Goal: Communication & Community: Ask a question

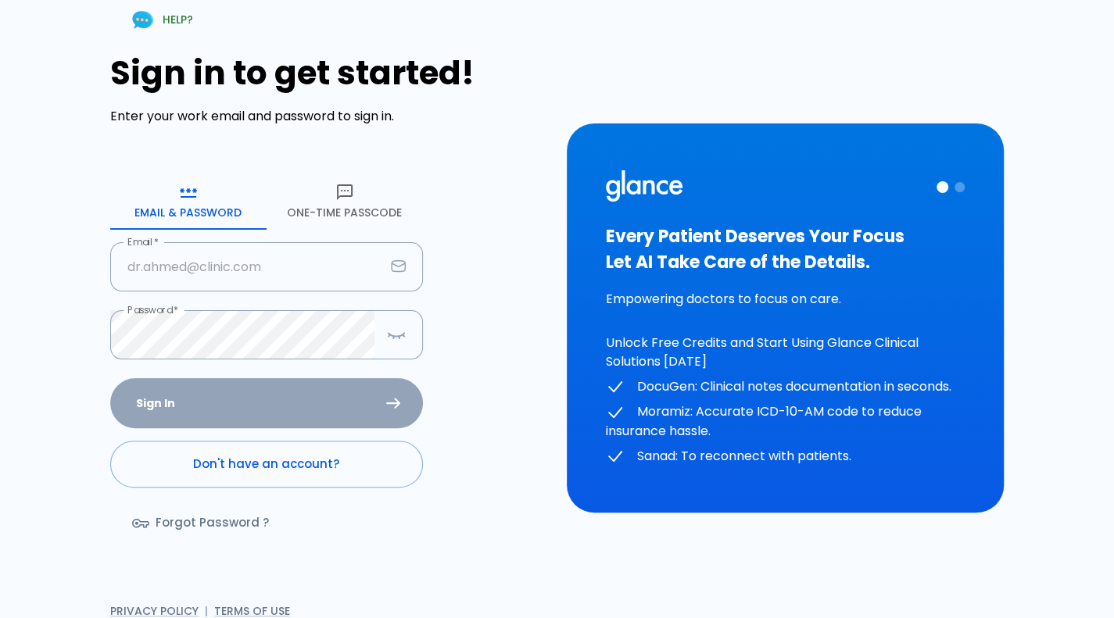
type input "[PERSON_NAME][EMAIL_ADDRESS][DOMAIN_NAME]"
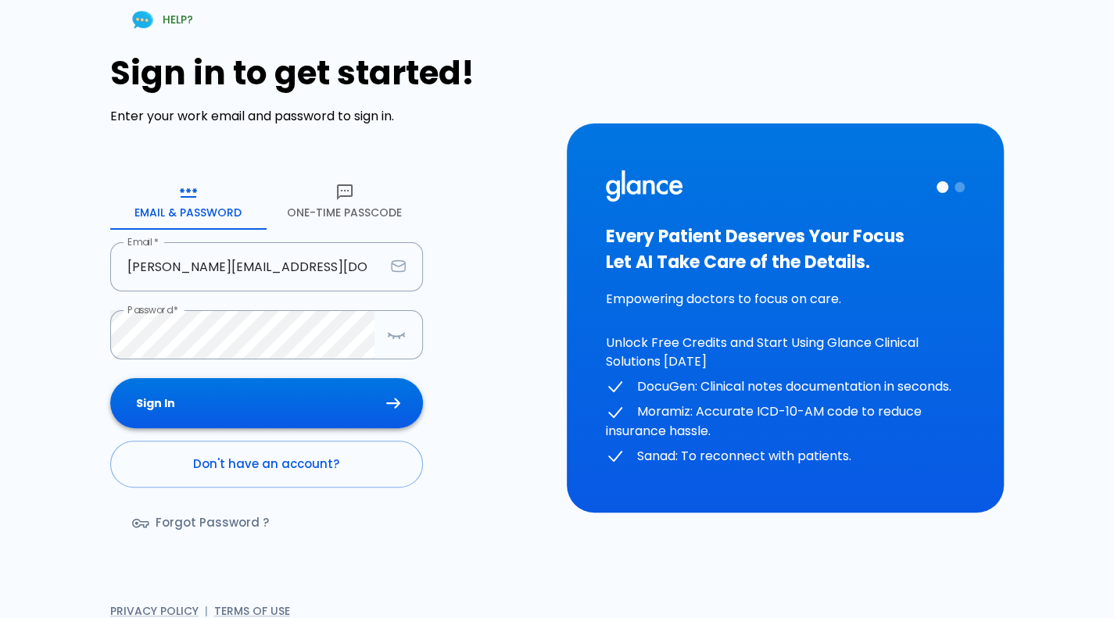
drag, startPoint x: 331, startPoint y: 434, endPoint x: 353, endPoint y: 402, distance: 39.2
click at [353, 402] on div "Sign In Don't have an account? Forgot Password ?" at bounding box center [266, 468] width 313 height 181
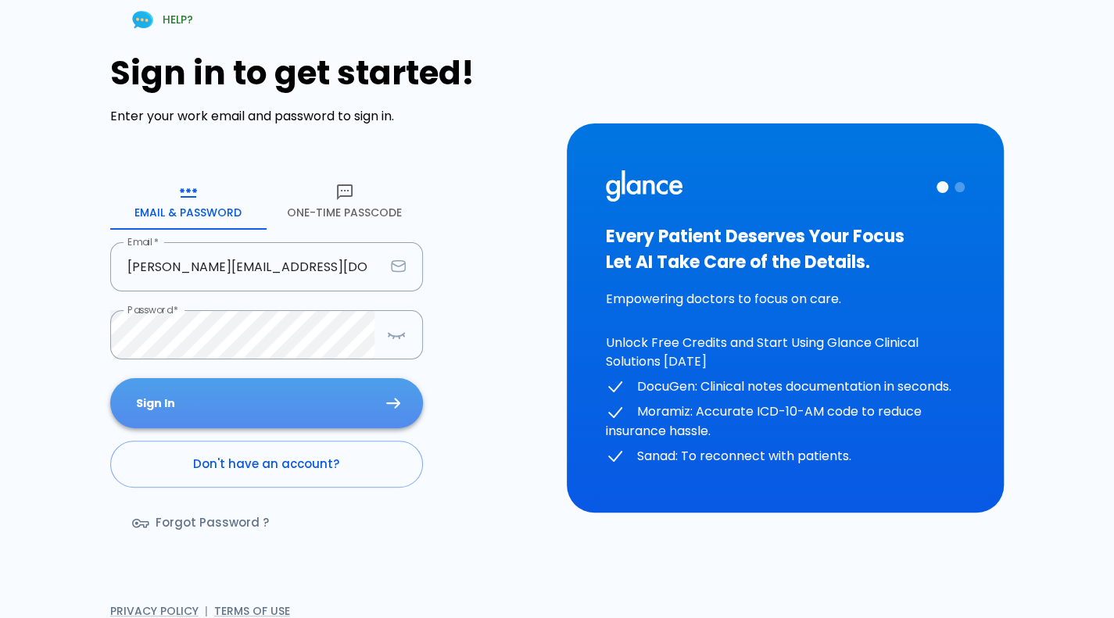
click at [353, 402] on button "Sign In" at bounding box center [266, 403] width 313 height 51
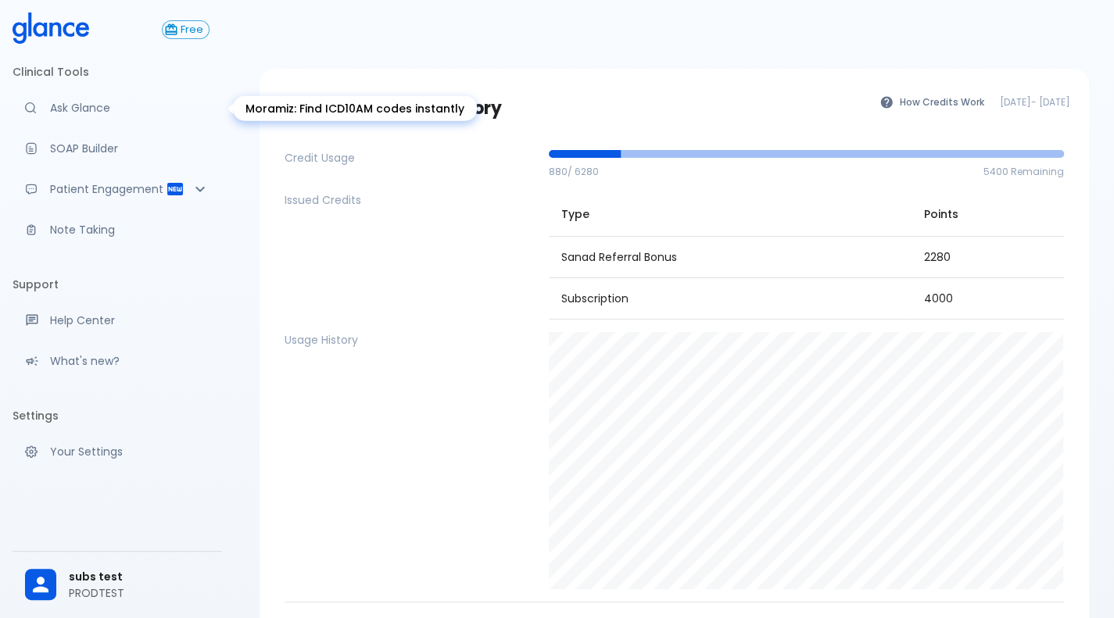
click at [134, 102] on p "Ask Glance" at bounding box center [129, 108] width 159 height 16
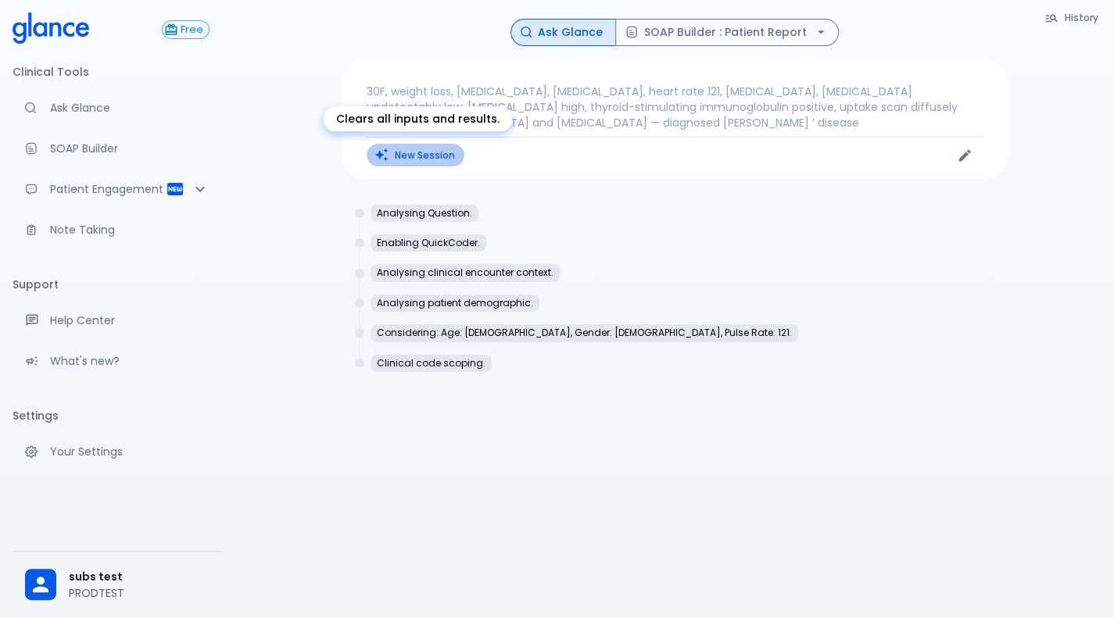
click at [449, 157] on button "New Session" at bounding box center [416, 155] width 98 height 23
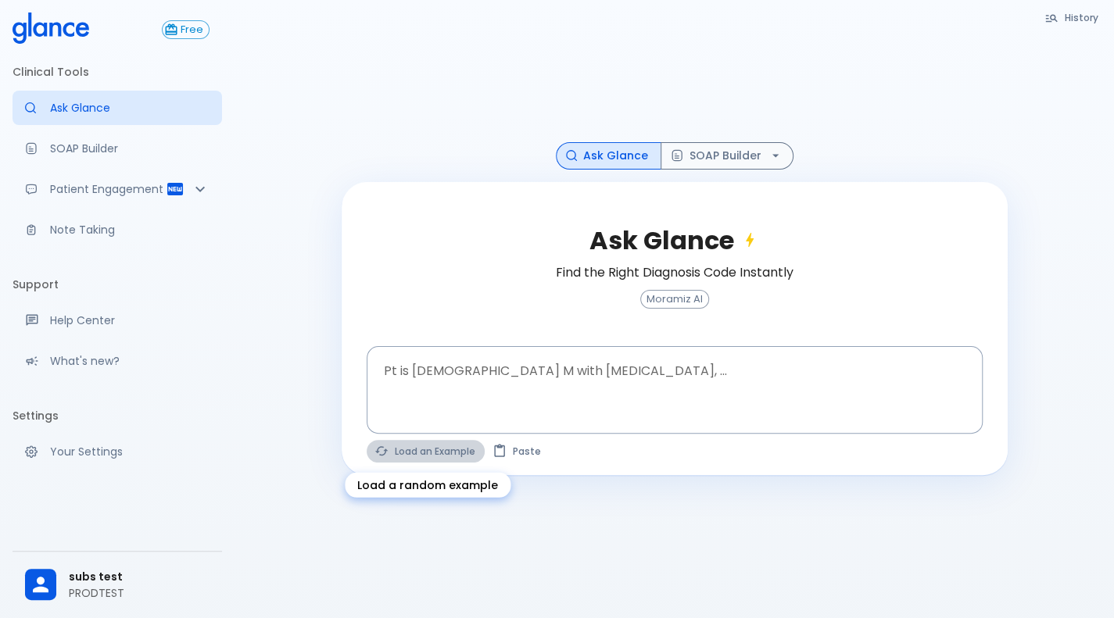
click at [416, 459] on button "Load an Example" at bounding box center [426, 451] width 118 height 23
type textarea "30F, weight loss, palpitations, heat intolerance, HR 121, goiter, TSH undetecta…"
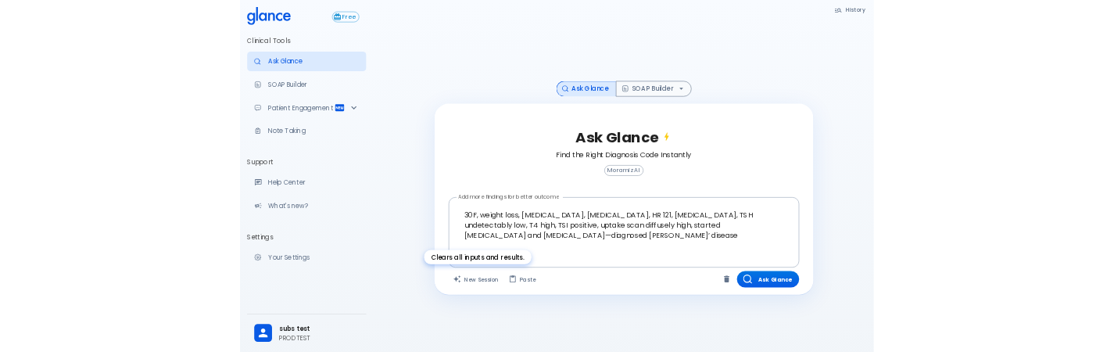
scroll to position [38, 0]
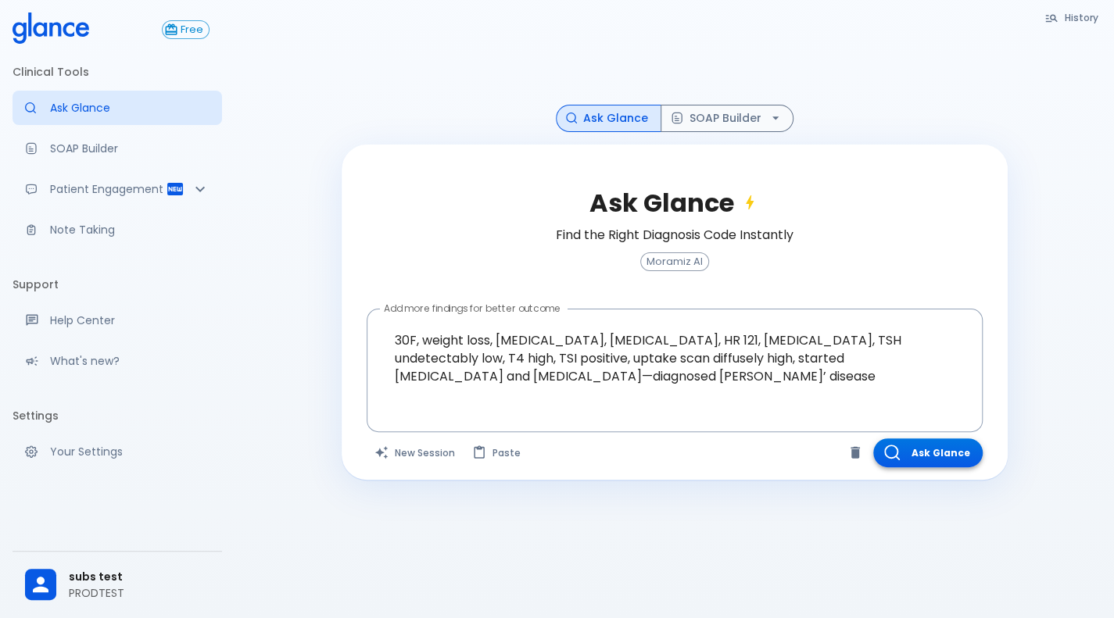
drag, startPoint x: 936, startPoint y: 471, endPoint x: 953, endPoint y: 452, distance: 25.4
click at [953, 452] on div "Ask Glance Find the Right Diagnosis Code Instantly Moramiz AI Add more findings…" at bounding box center [674, 312] width 666 height 335
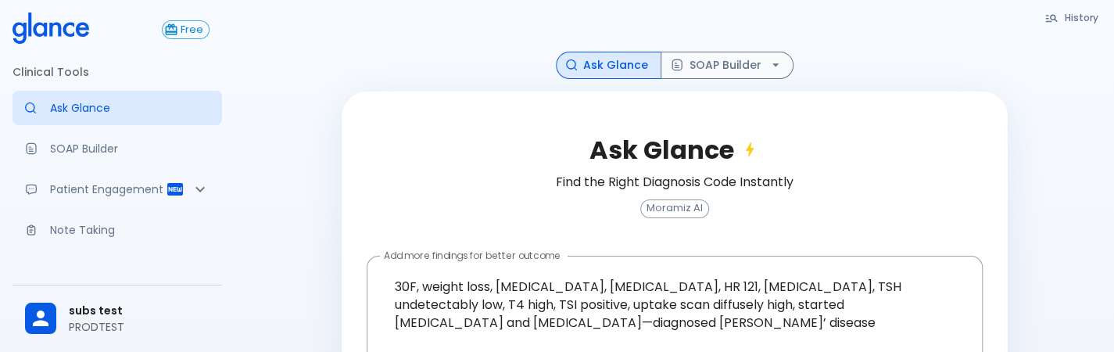
scroll to position [130, 0]
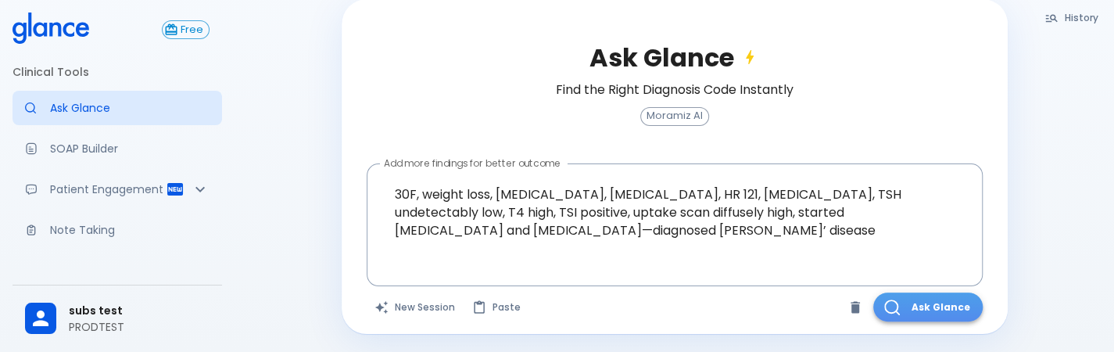
click at [933, 296] on button "Ask Glance" at bounding box center [927, 306] width 109 height 29
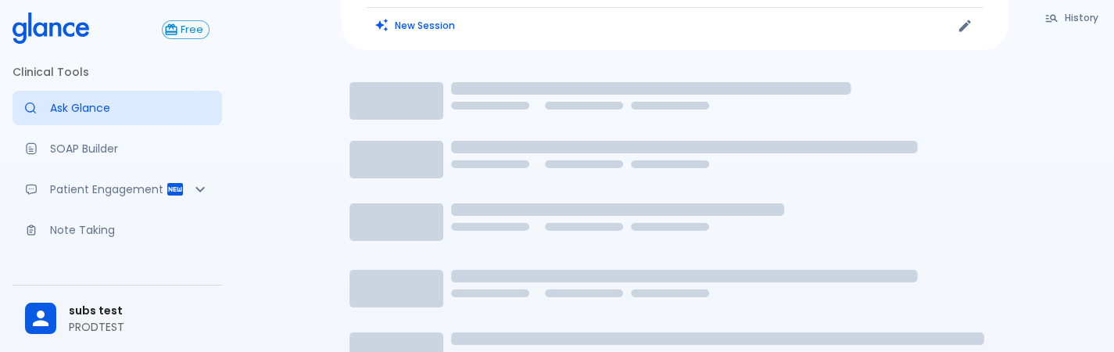
scroll to position [86, 0]
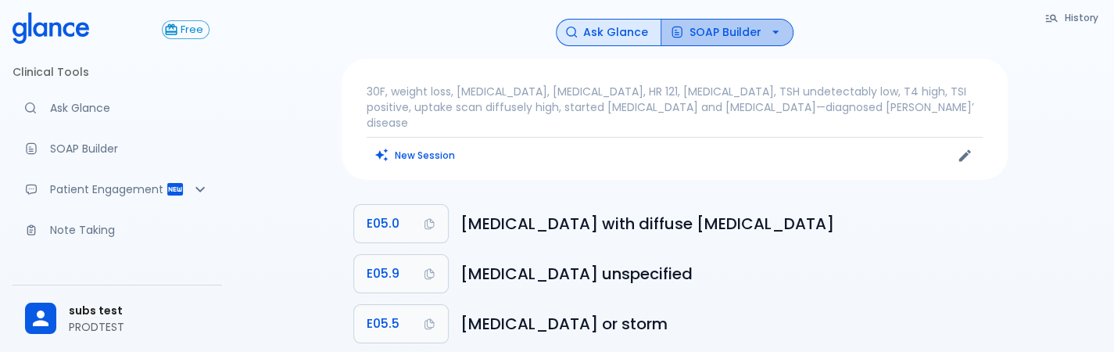
click at [724, 30] on button "SOAP Builder" at bounding box center [726, 32] width 133 height 27
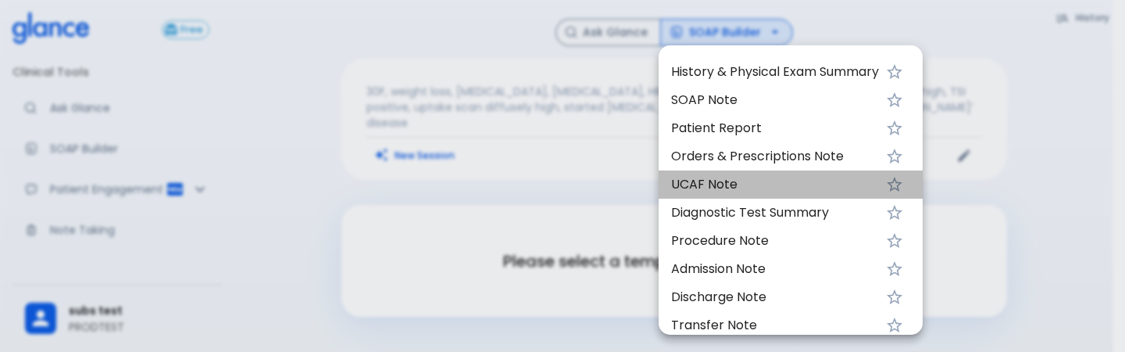
click at [676, 187] on span "UCAF Note" at bounding box center [775, 184] width 208 height 19
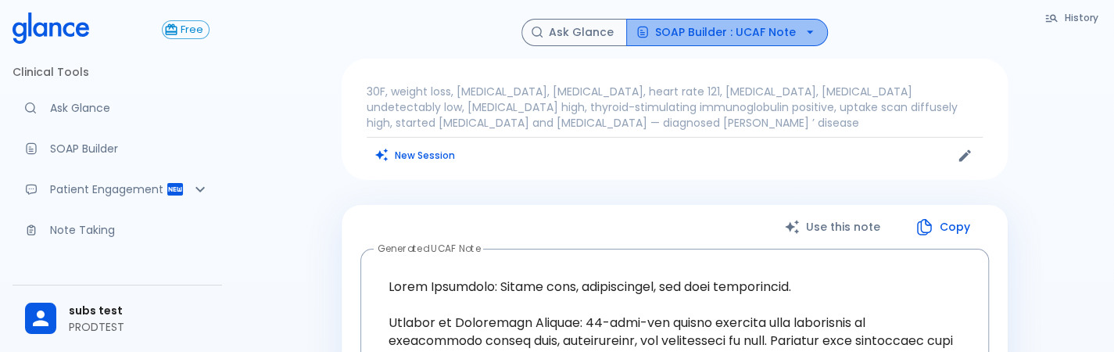
click at [785, 34] on button "SOAP Builder : UCAF Note" at bounding box center [727, 32] width 202 height 27
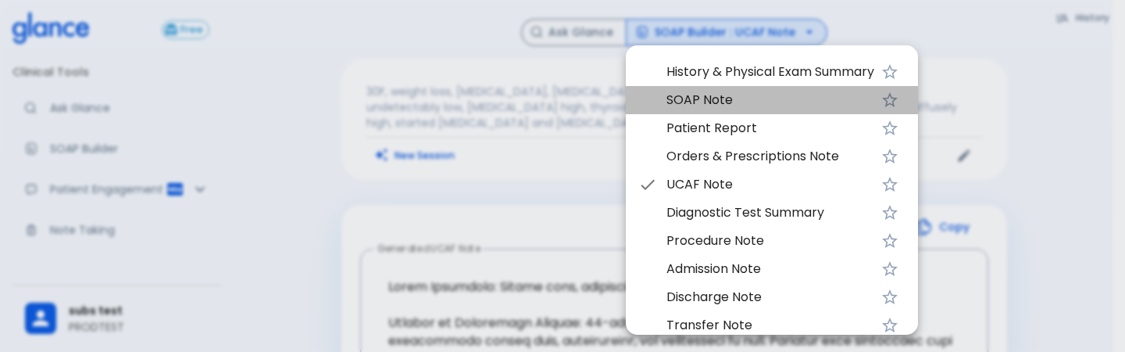
click at [748, 98] on span "SOAP Note" at bounding box center [771, 100] width 208 height 19
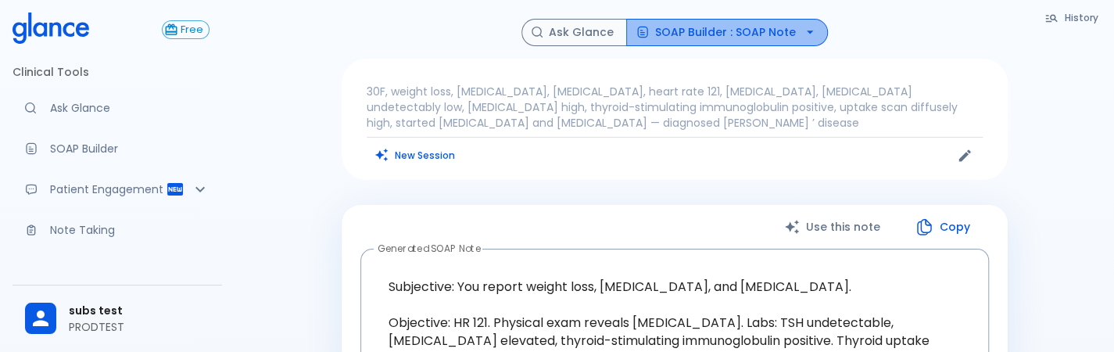
click at [755, 24] on button "SOAP Builder : SOAP Note" at bounding box center [727, 32] width 202 height 27
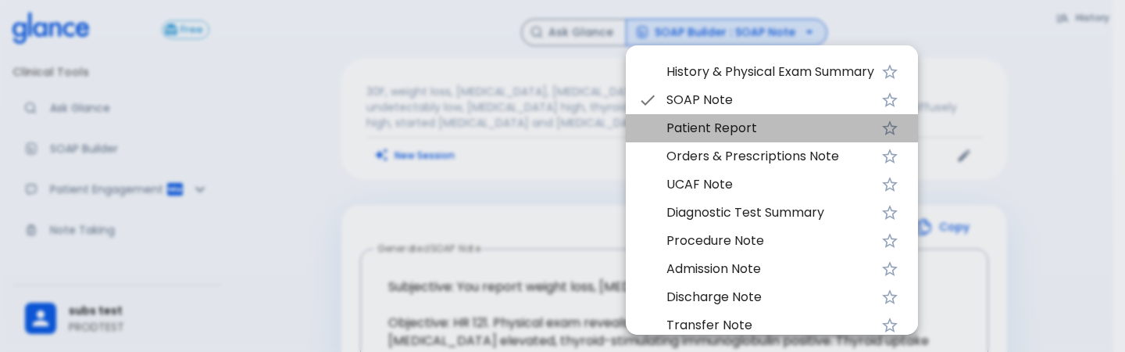
click at [720, 131] on span "Patient Report" at bounding box center [771, 128] width 208 height 19
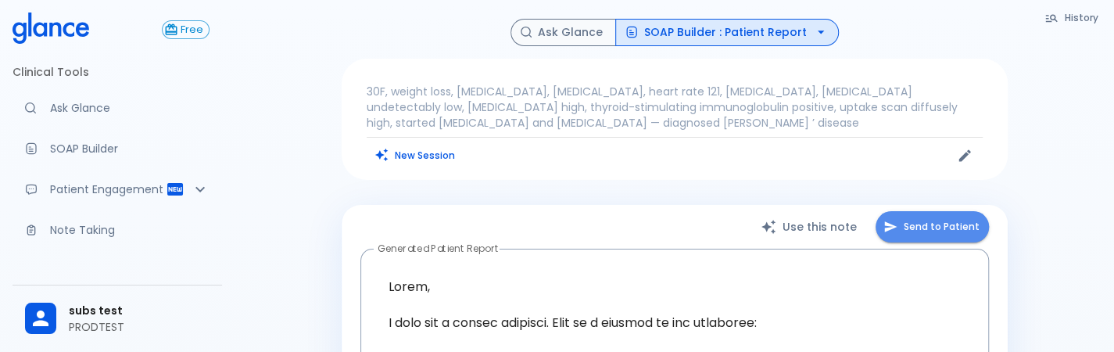
click at [948, 237] on button "Send to Patient" at bounding box center [931, 227] width 113 height 32
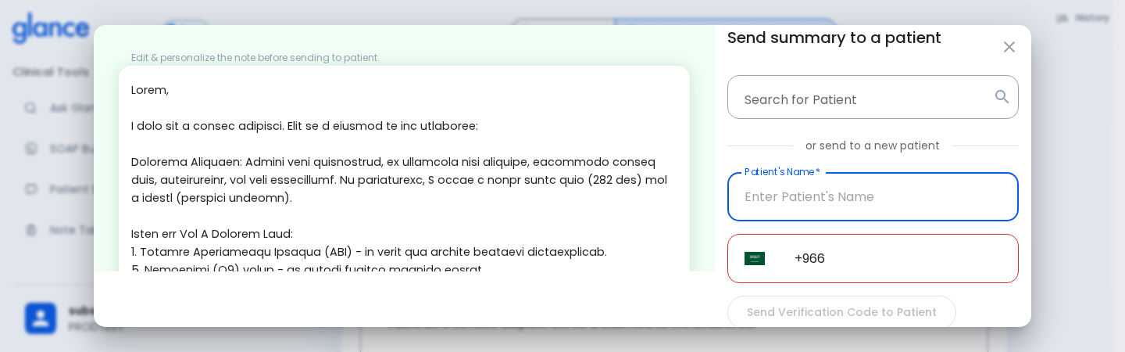
click at [796, 181] on input "Patient's Name   *" at bounding box center [873, 196] width 291 height 49
type input "99"
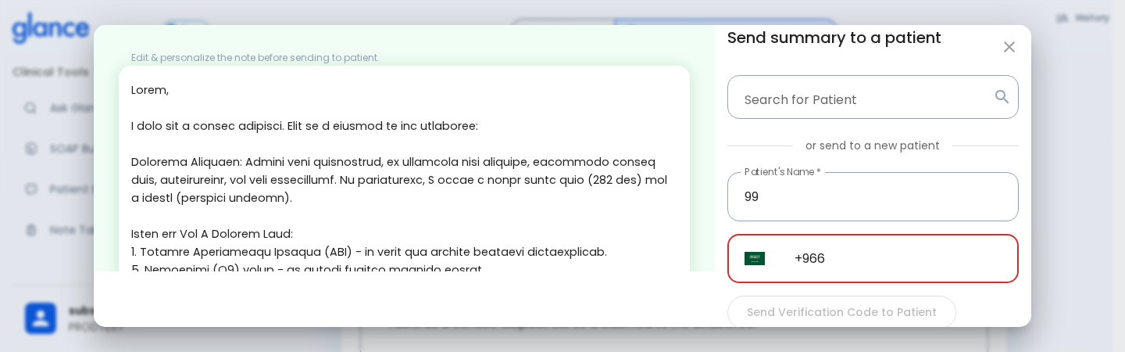
click at [898, 270] on input "+966" at bounding box center [898, 258] width 241 height 49
type input "[PHONE_NUMBER]"
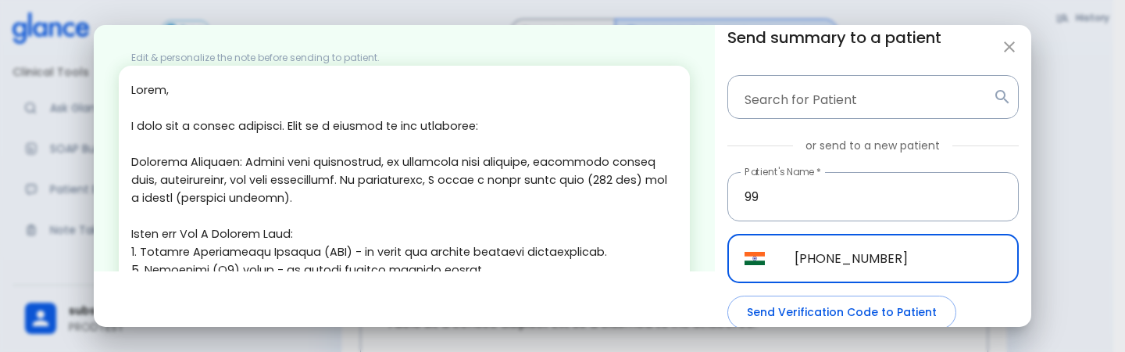
scroll to position [48, 0]
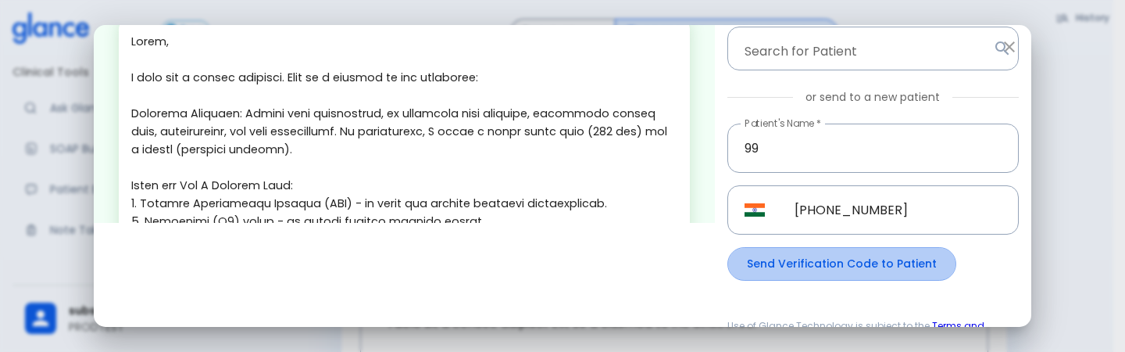
click at [878, 252] on button "Send Verification Code to Patient" at bounding box center [842, 264] width 229 height 34
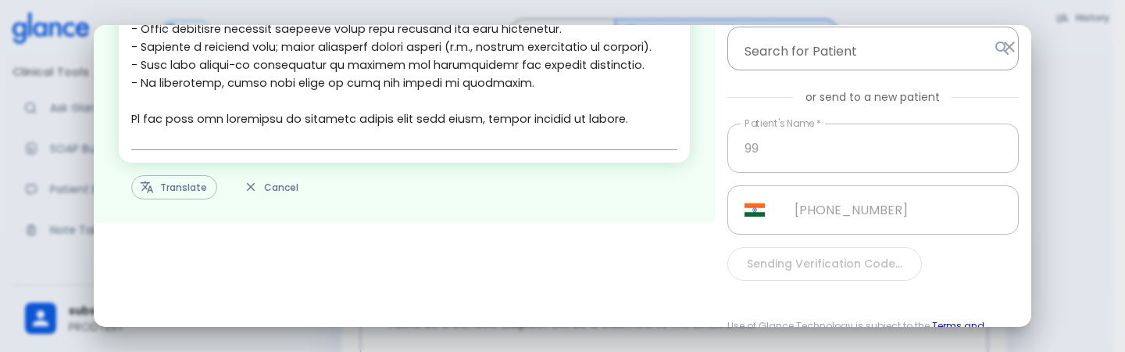
scroll to position [49, 0]
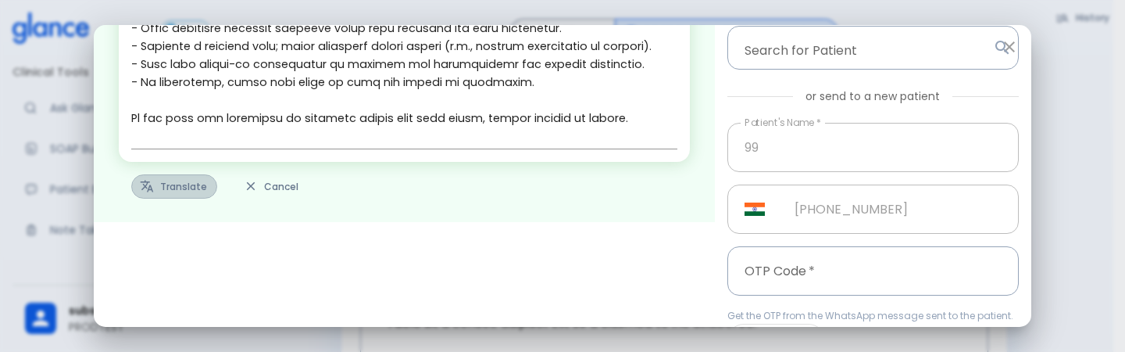
click at [181, 181] on button "Translate" at bounding box center [174, 186] width 86 height 24
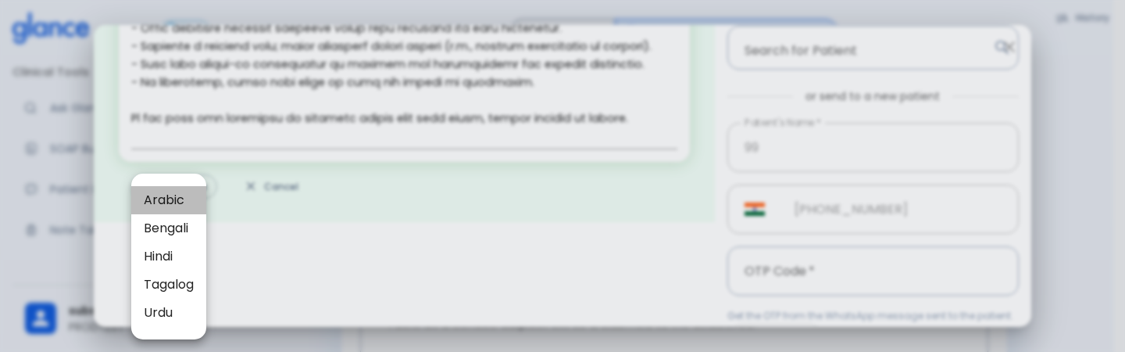
click at [170, 203] on span "Arabic" at bounding box center [169, 200] width 50 height 19
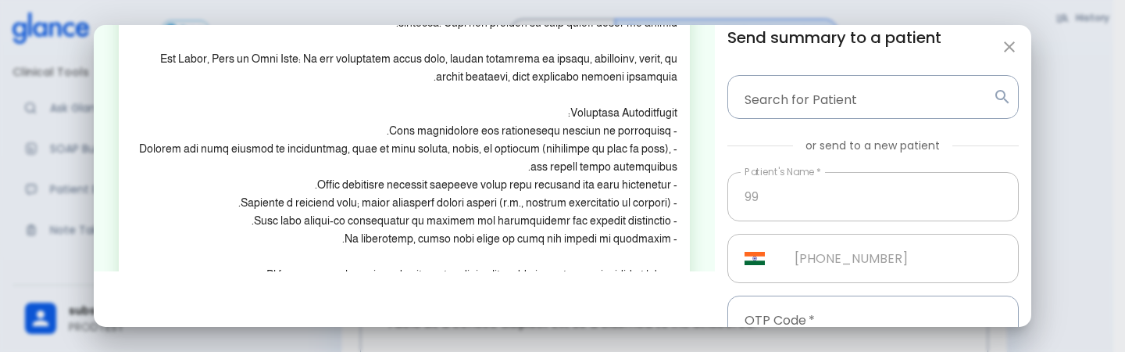
scroll to position [463, 0]
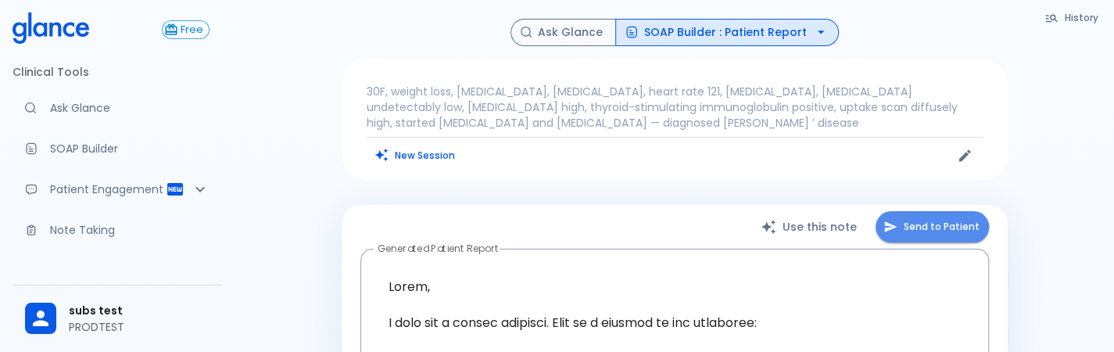
click at [928, 231] on button "Send to Patient" at bounding box center [931, 227] width 113 height 32
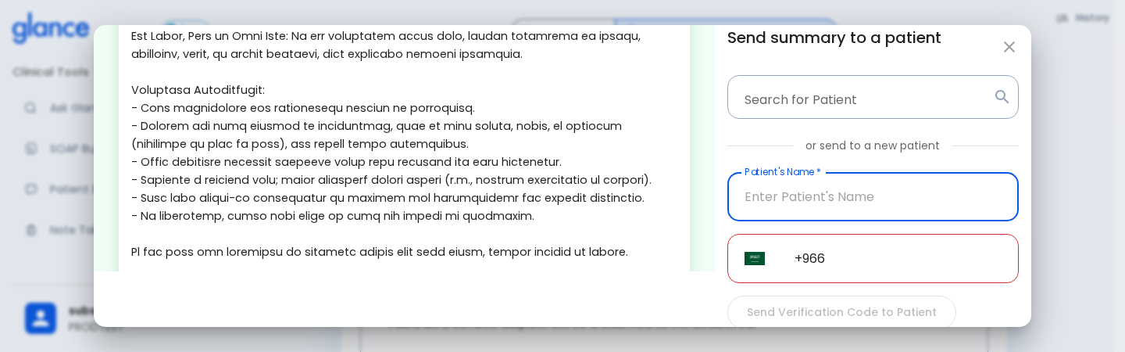
scroll to position [624, 0]
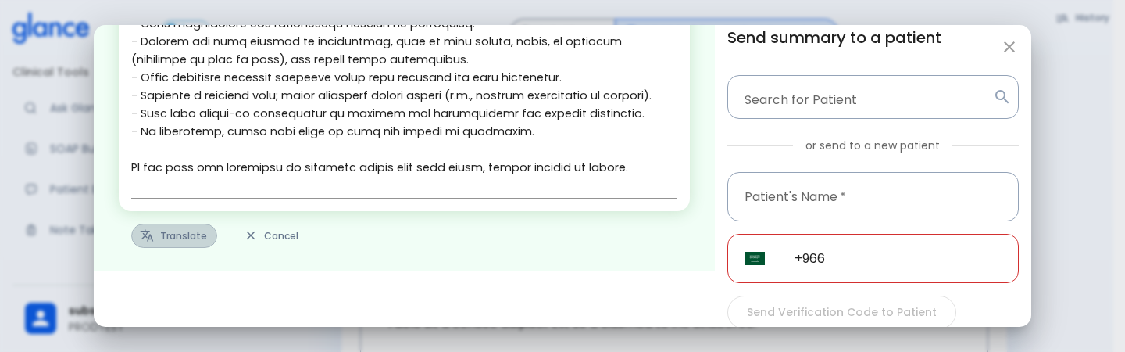
click at [173, 232] on button "Translate" at bounding box center [174, 235] width 86 height 24
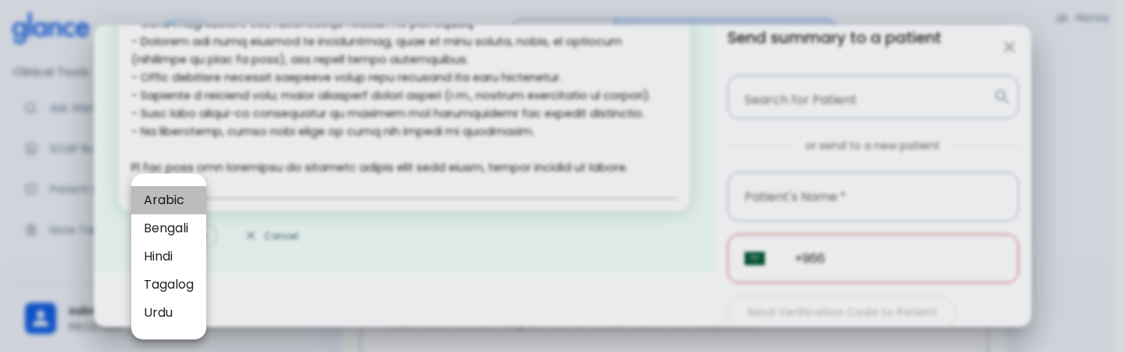
click at [180, 206] on span "Arabic" at bounding box center [169, 200] width 50 height 19
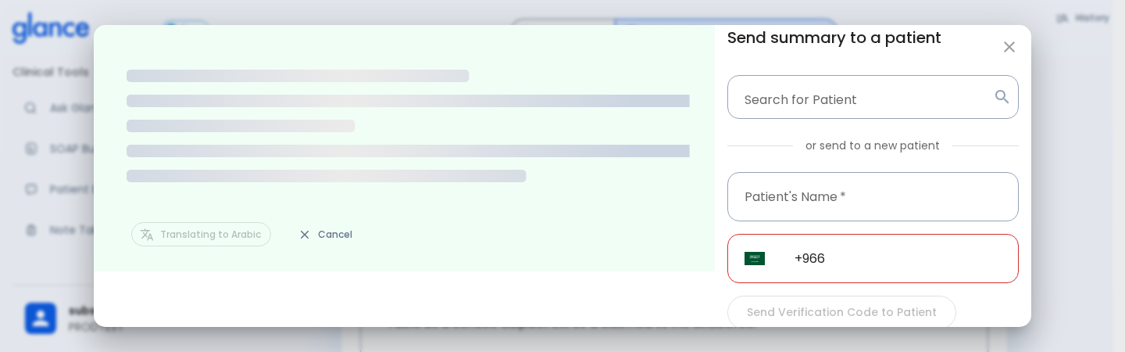
scroll to position [0, 0]
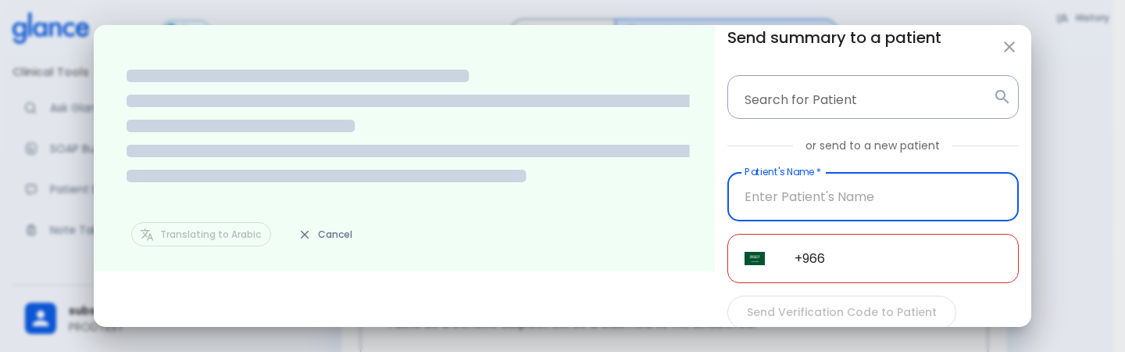
click at [824, 198] on input "Patient's Name   *" at bounding box center [873, 196] width 291 height 49
type input "[PHONE_NUMBER]"
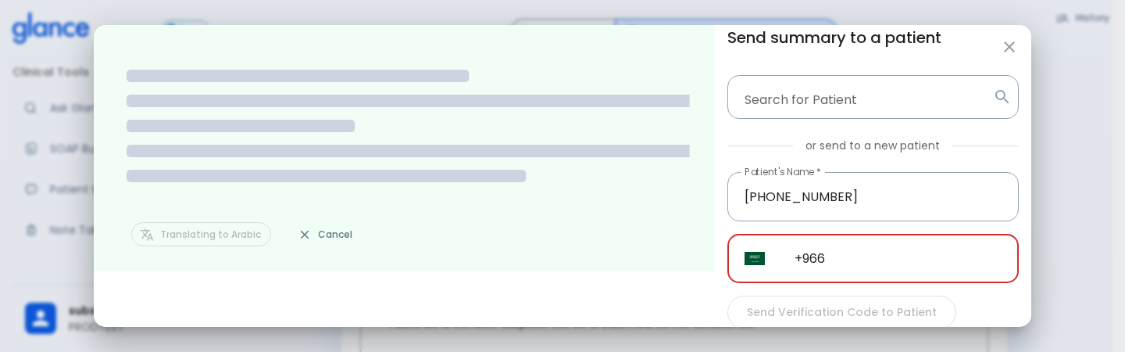
click at [846, 261] on input "+966" at bounding box center [898, 258] width 241 height 49
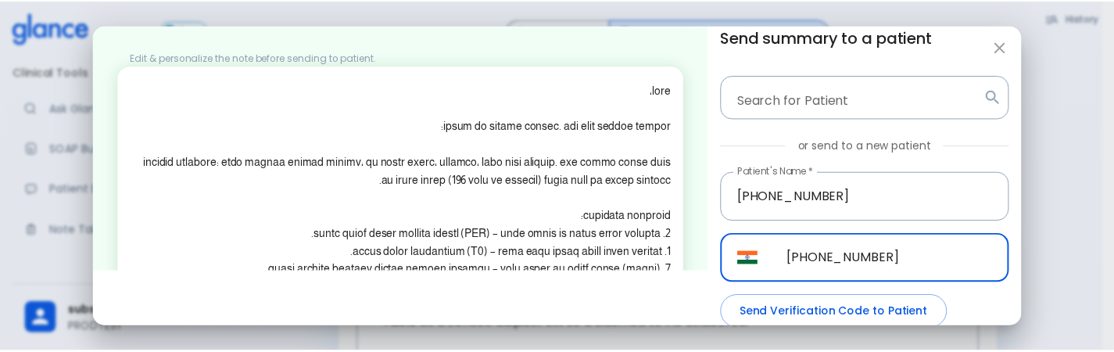
scroll to position [83, 0]
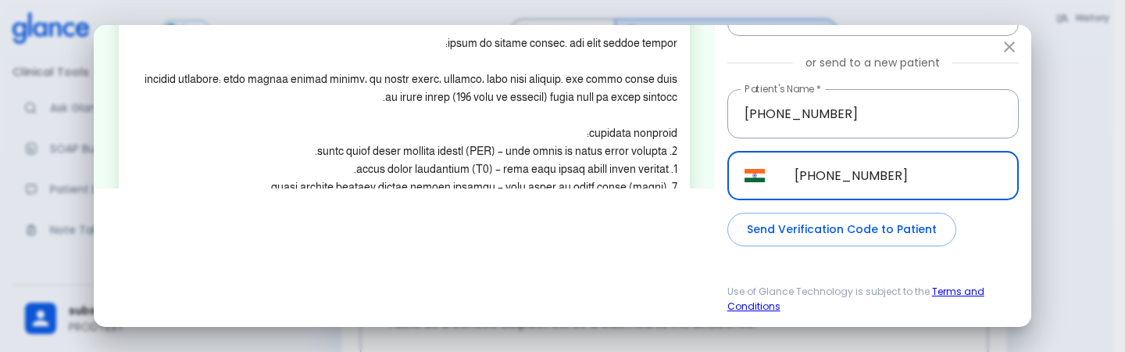
type input "[PHONE_NUMBER]"
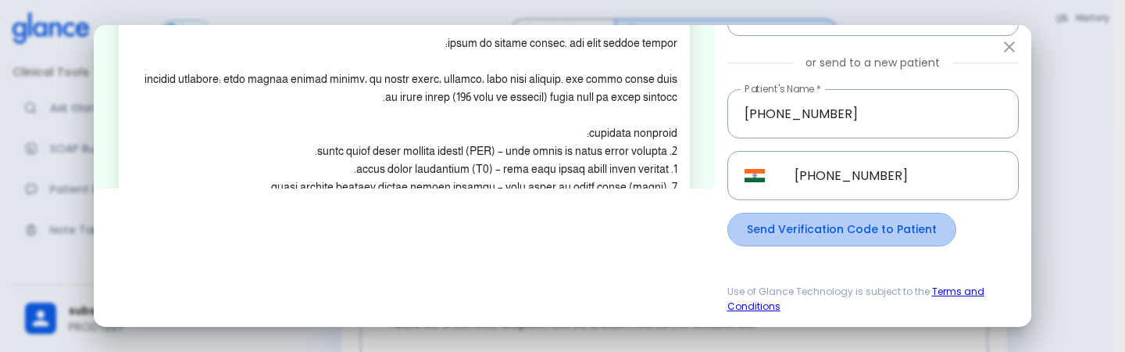
click at [853, 231] on button "Send Verification Code to Patient" at bounding box center [842, 230] width 229 height 34
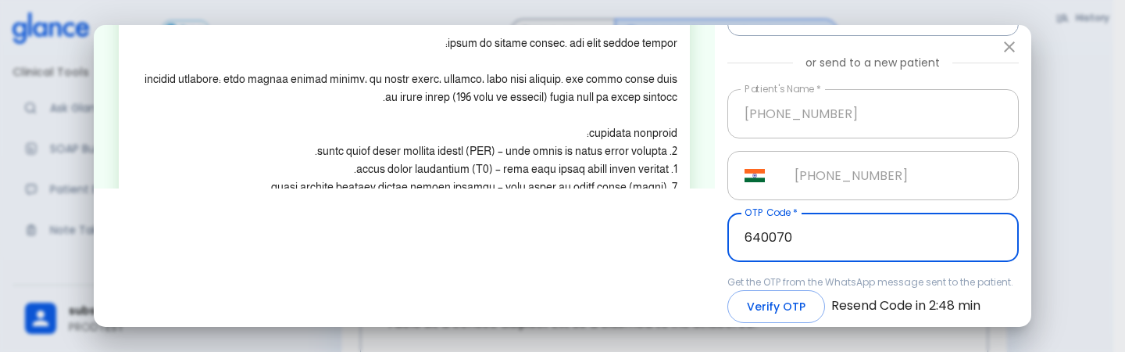
type input "640070"
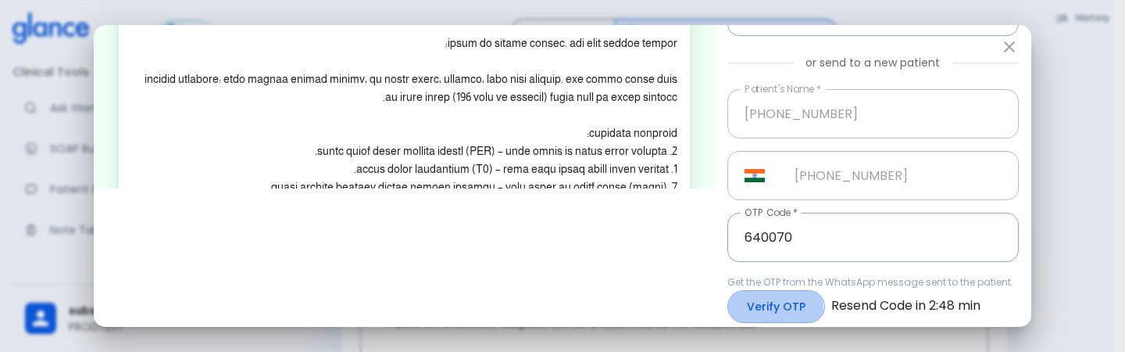
click at [729, 309] on button "Verify OTP" at bounding box center [777, 307] width 98 height 34
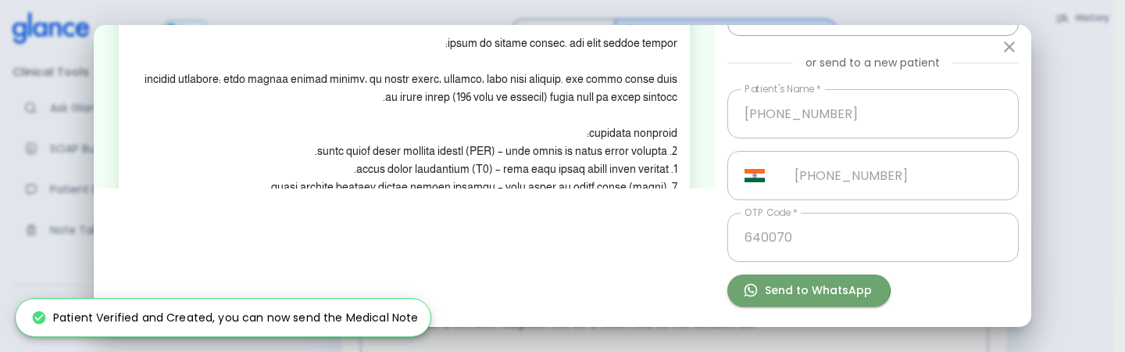
click at [788, 280] on button "Send to WhatsApp" at bounding box center [809, 290] width 163 height 32
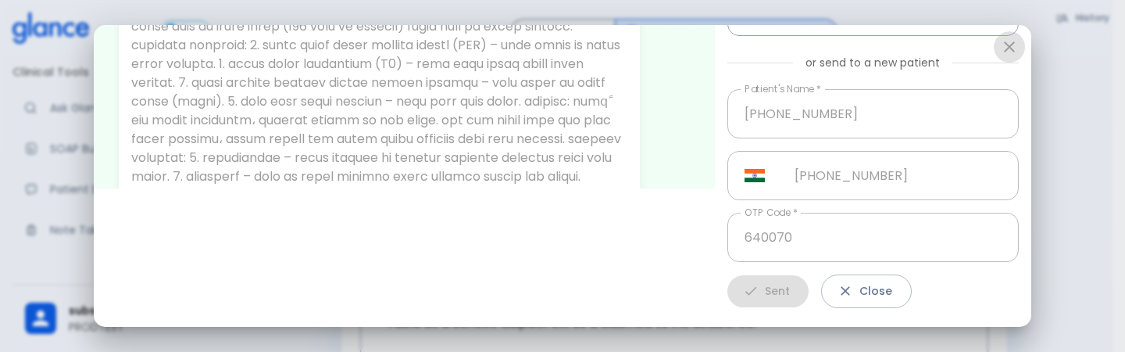
click at [1010, 48] on icon "button" at bounding box center [1009, 46] width 11 height 11
type input "+966"
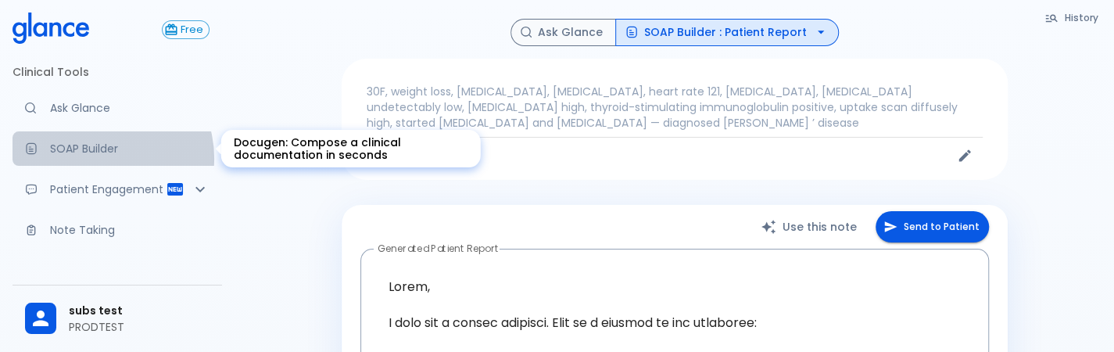
click at [100, 158] on link "SOAP Builder" at bounding box center [117, 148] width 209 height 34
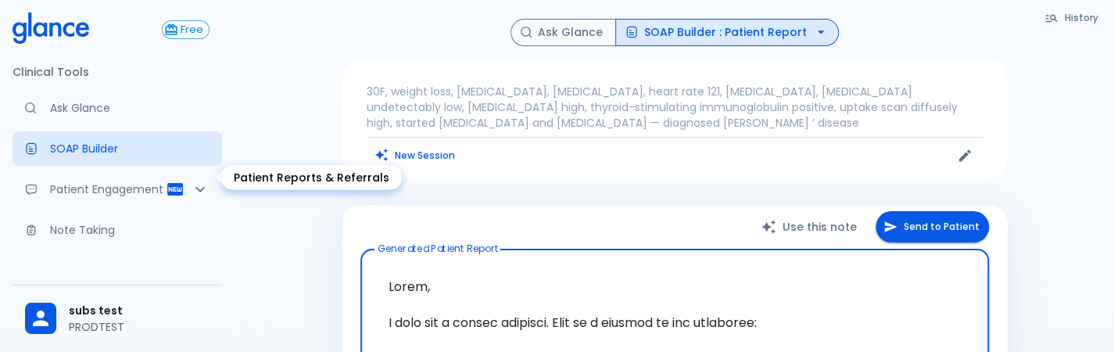
scroll to position [104, 0]
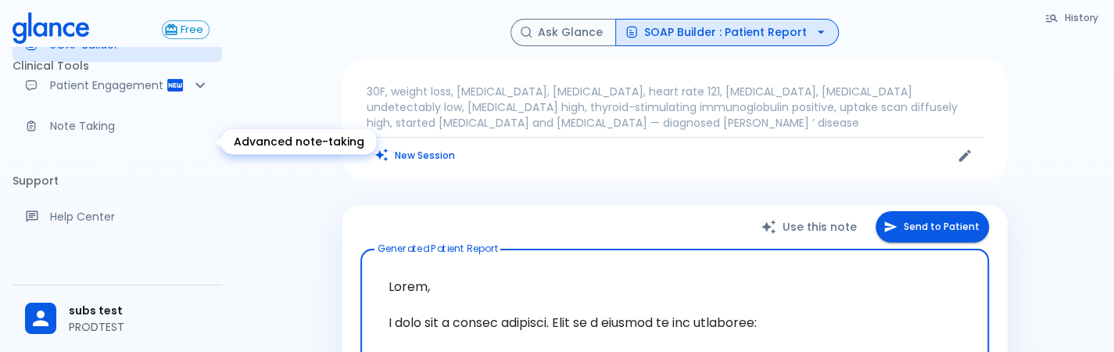
click at [111, 134] on p "Note Taking" at bounding box center [129, 126] width 159 height 16
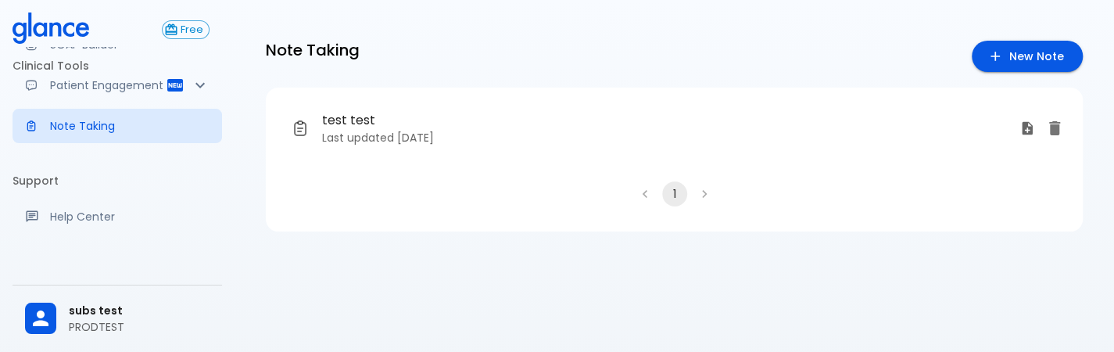
scroll to position [280, 0]
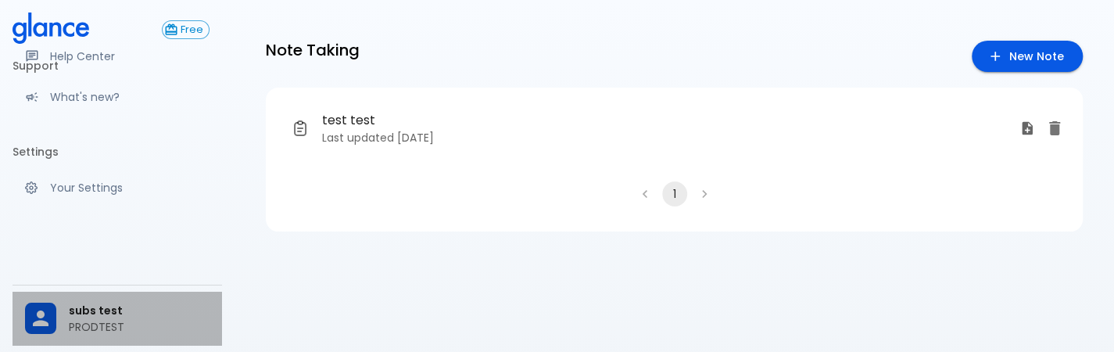
click at [113, 324] on p "PRODTEST" at bounding box center [139, 327] width 141 height 16
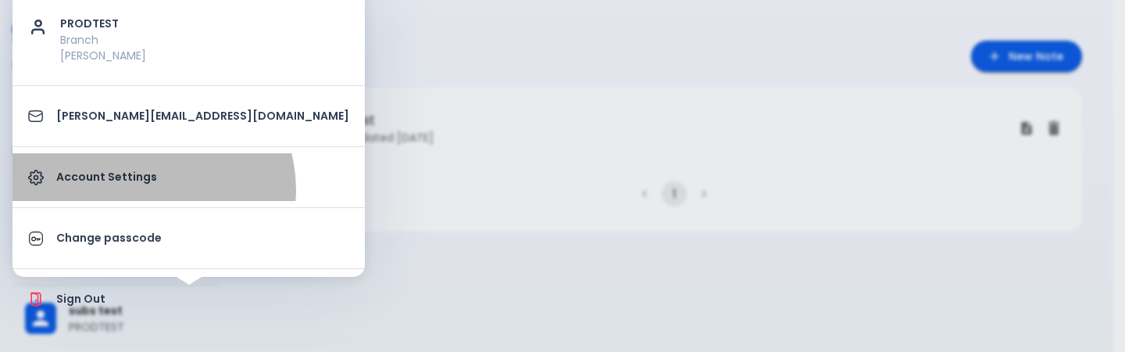
click at [152, 188] on link "Account Settings" at bounding box center [189, 177] width 352 height 48
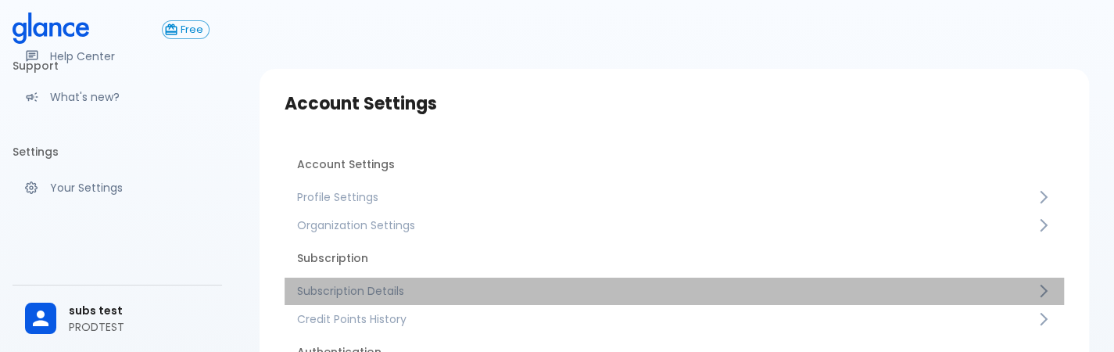
click at [402, 285] on span "Subscription Details" at bounding box center [666, 291] width 738 height 16
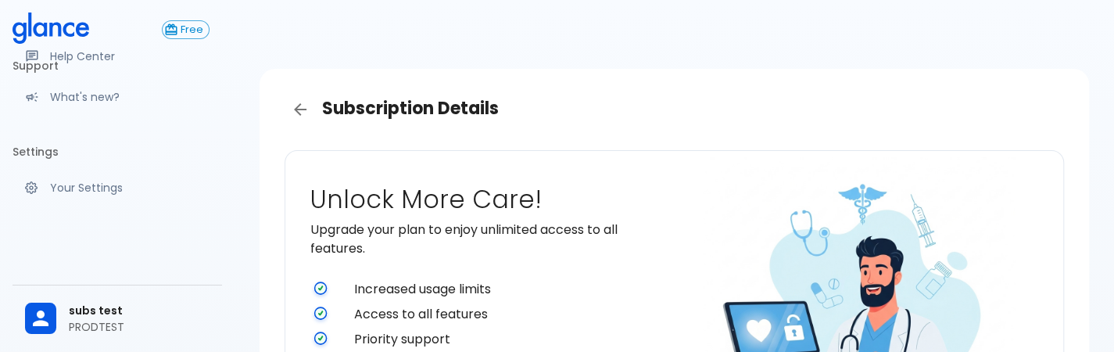
click at [293, 95] on h3 "Subscription Details" at bounding box center [673, 109] width 779 height 31
click at [295, 112] on icon "Back" at bounding box center [300, 109] width 19 height 19
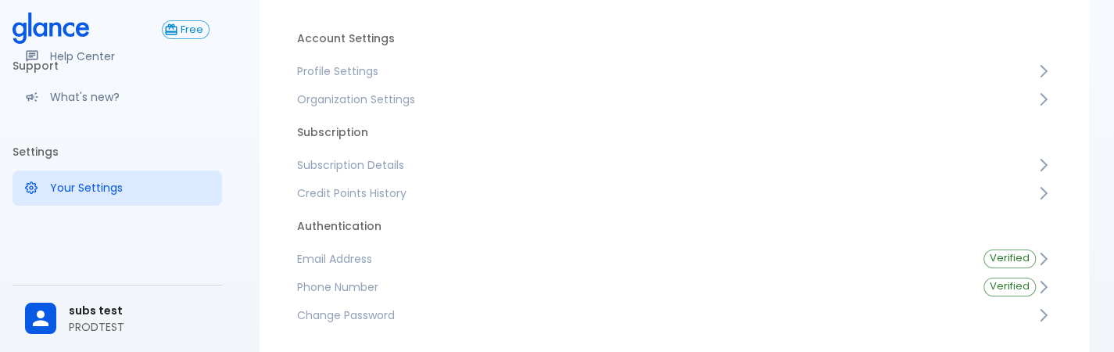
scroll to position [127, 0]
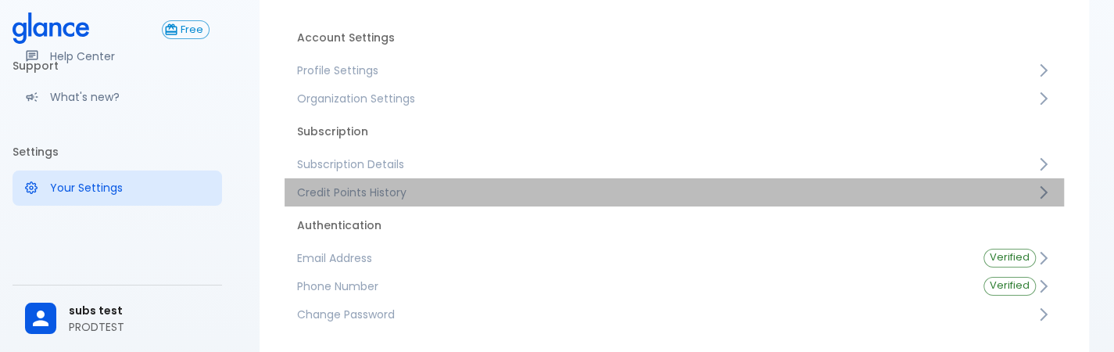
click at [487, 184] on link "Credit Points History" at bounding box center [673, 192] width 779 height 28
